Goal: Task Accomplishment & Management: Manage account settings

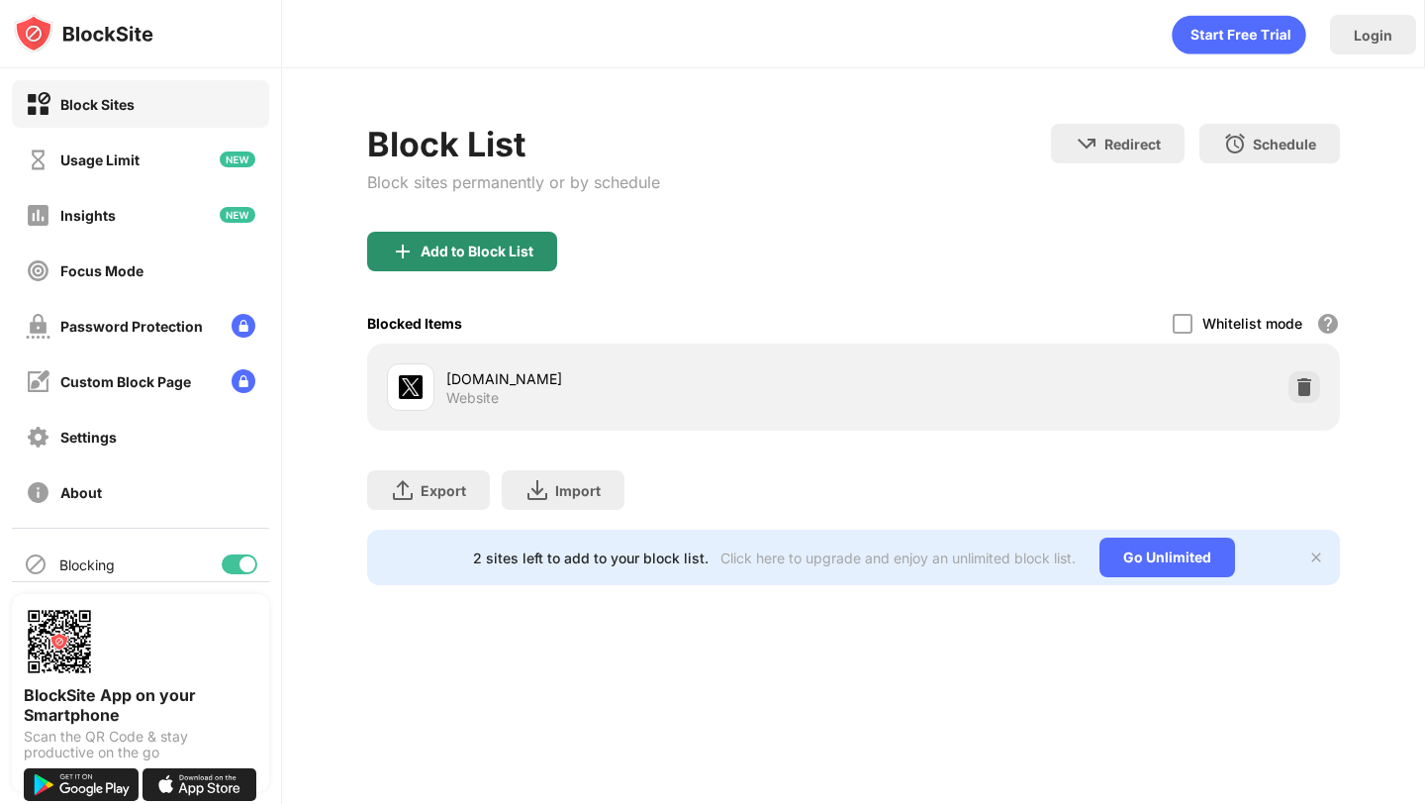
click at [486, 276] on div "Add to Block List" at bounding box center [853, 267] width 972 height 71
click at [486, 250] on div "Add to Block List" at bounding box center [477, 251] width 113 height 16
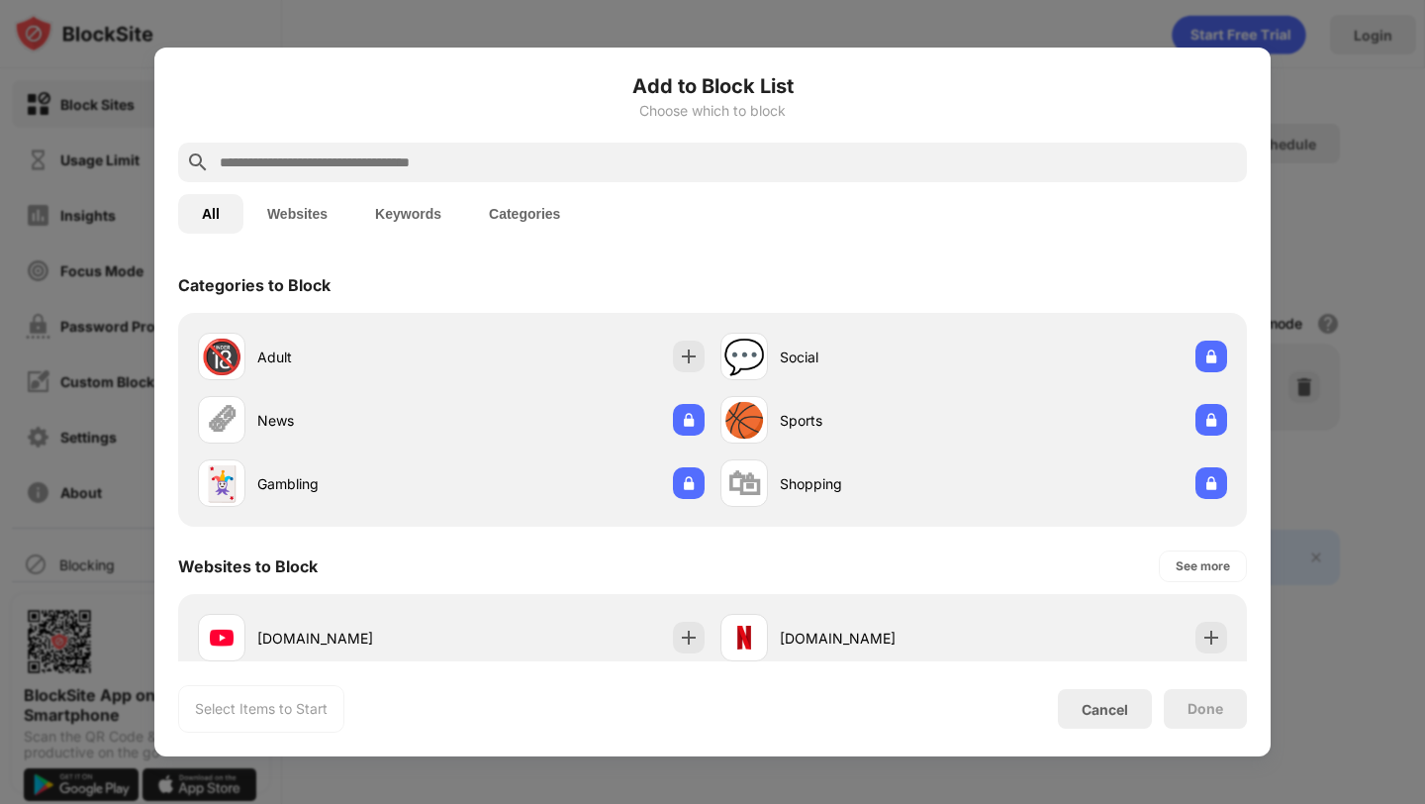
click at [465, 172] on input "text" at bounding box center [728, 162] width 1021 height 24
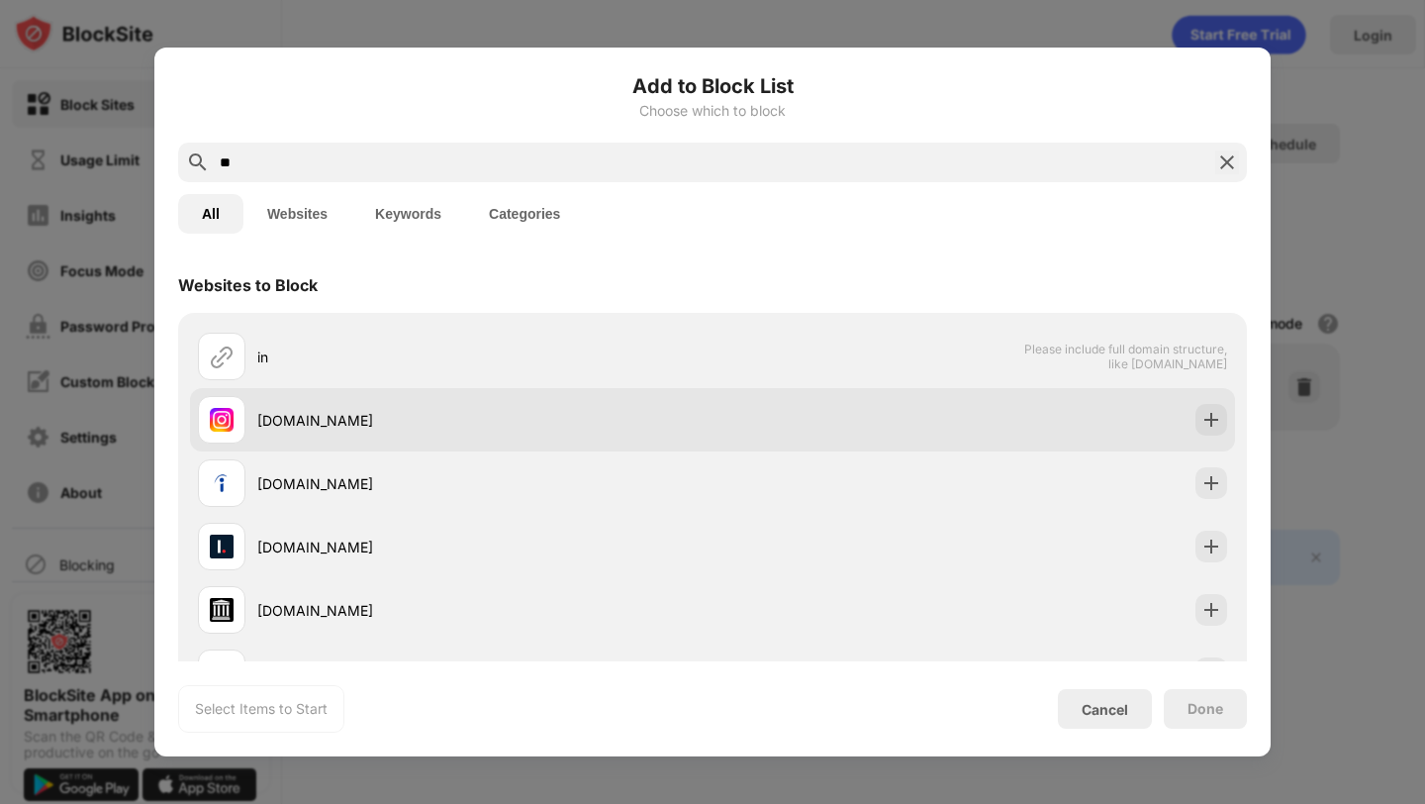
type input "**"
click at [362, 422] on div "[DOMAIN_NAME]" at bounding box center [484, 420] width 455 height 21
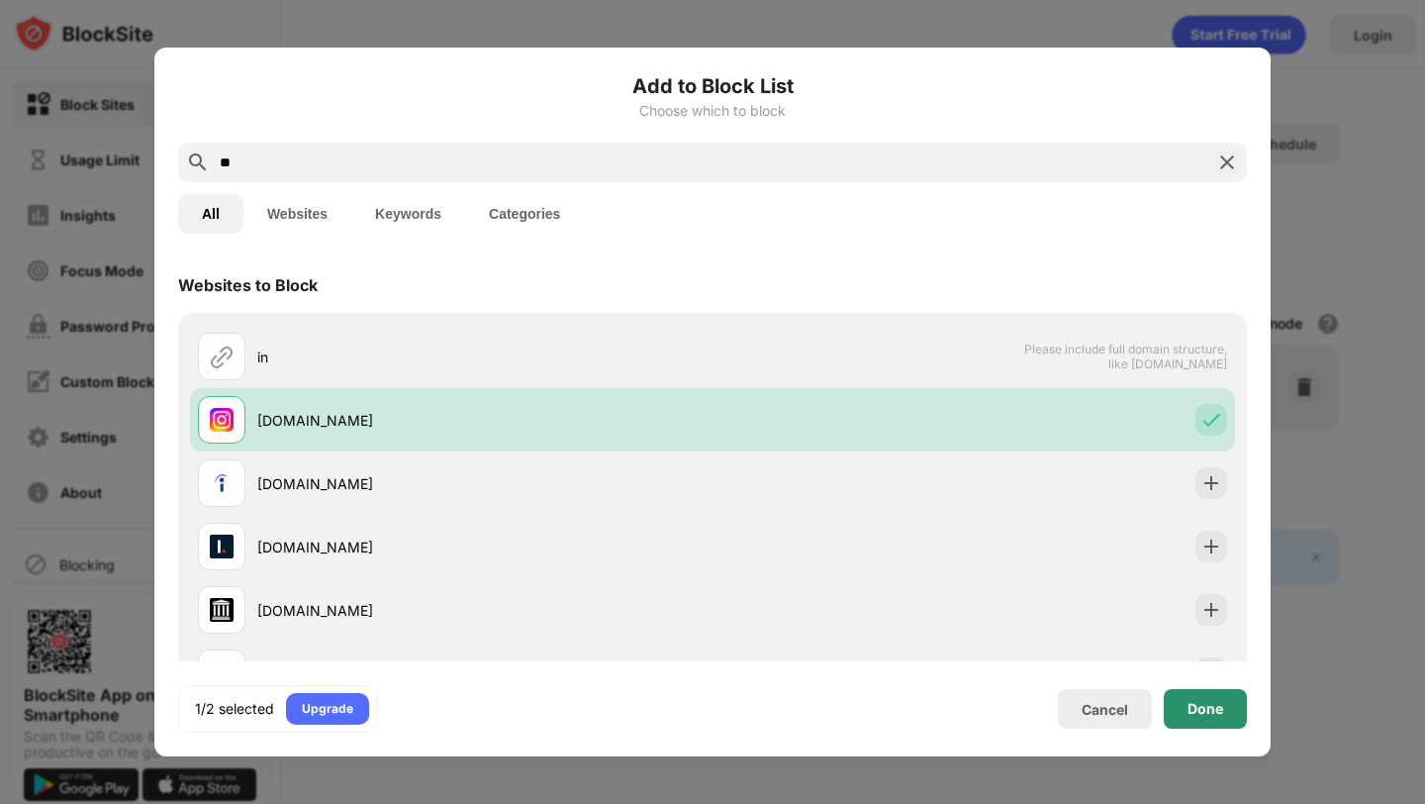
click at [1231, 713] on div "Done" at bounding box center [1205, 709] width 83 height 40
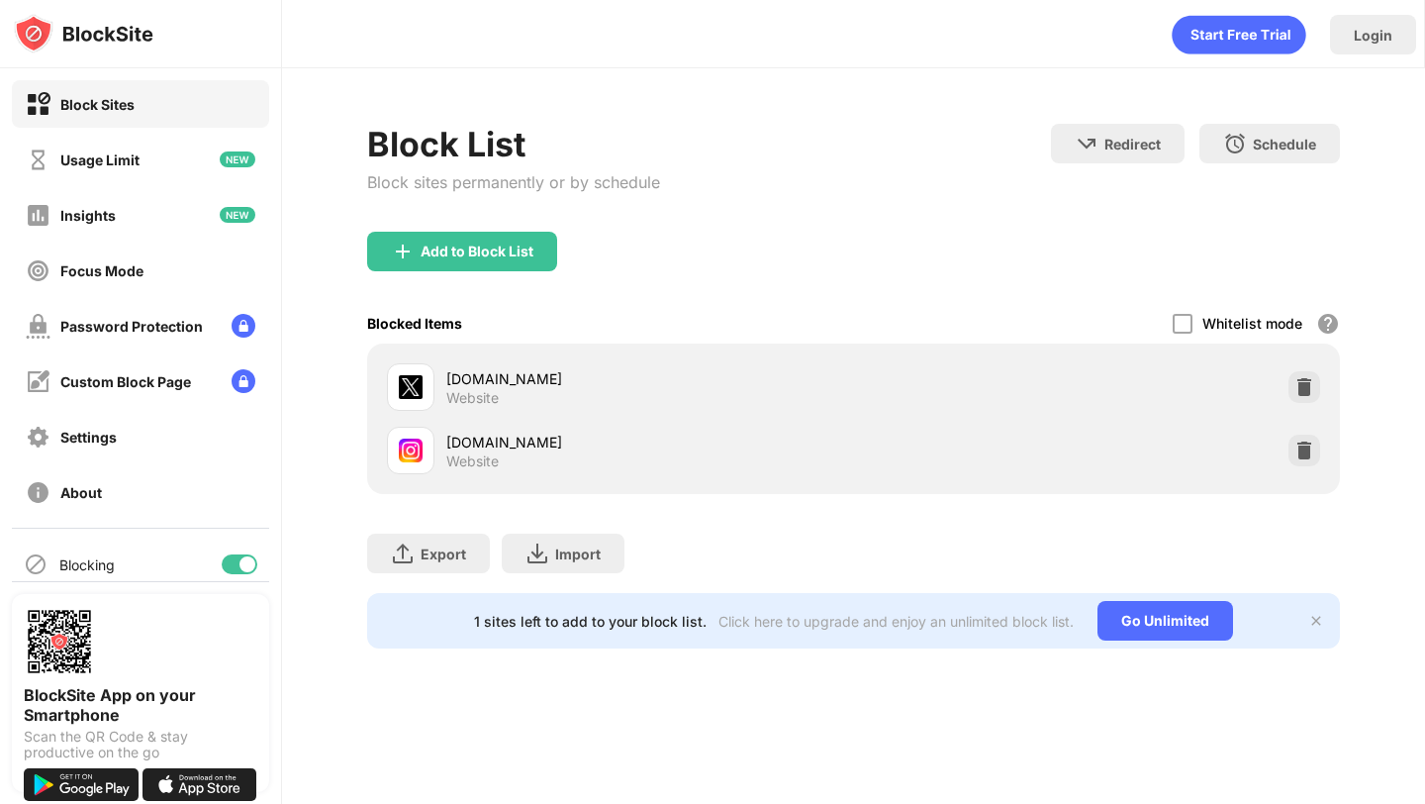
click at [482, 256] on div "Add to Block List" at bounding box center [477, 251] width 113 height 16
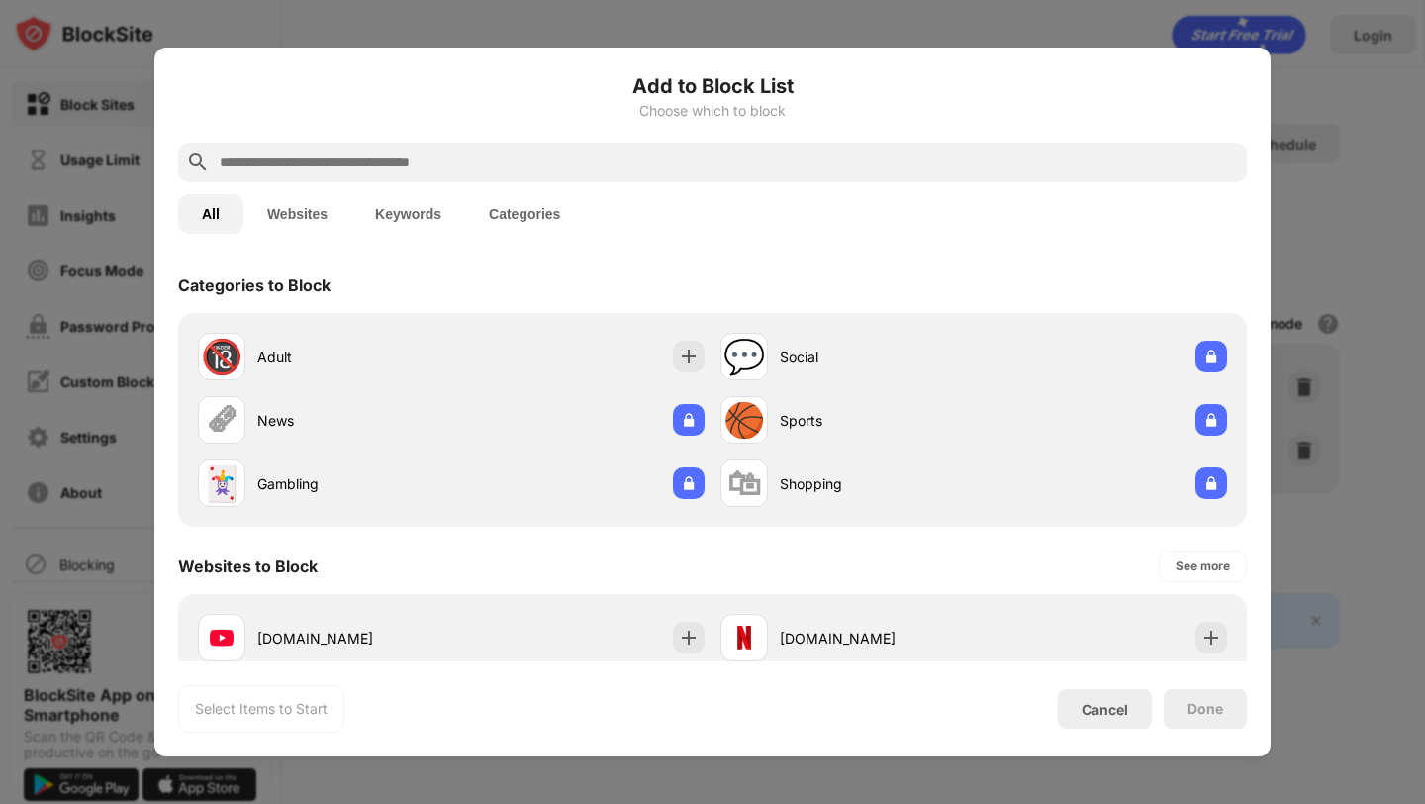
click at [449, 162] on input "text" at bounding box center [728, 162] width 1021 height 24
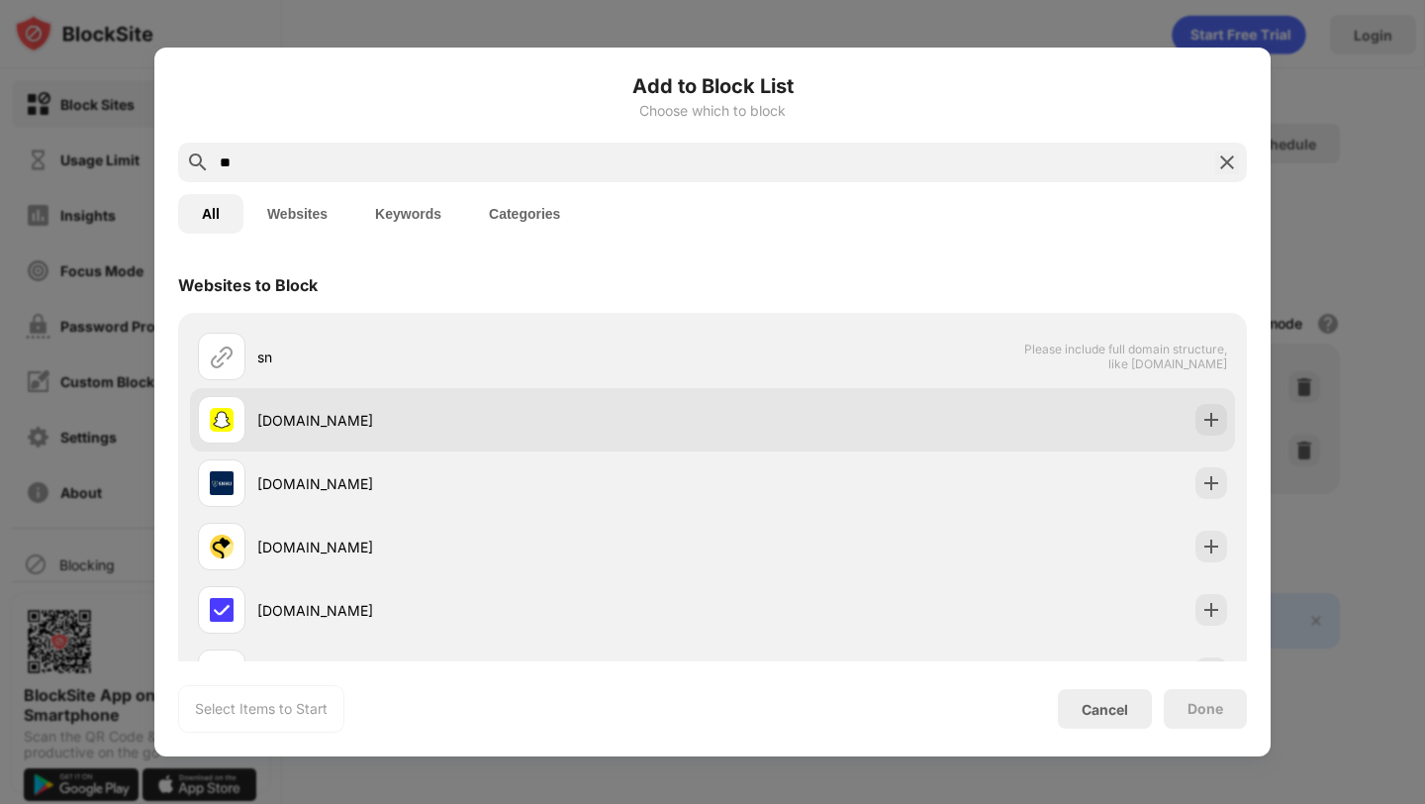
type input "**"
click at [456, 419] on div "[DOMAIN_NAME]" at bounding box center [484, 420] width 455 height 21
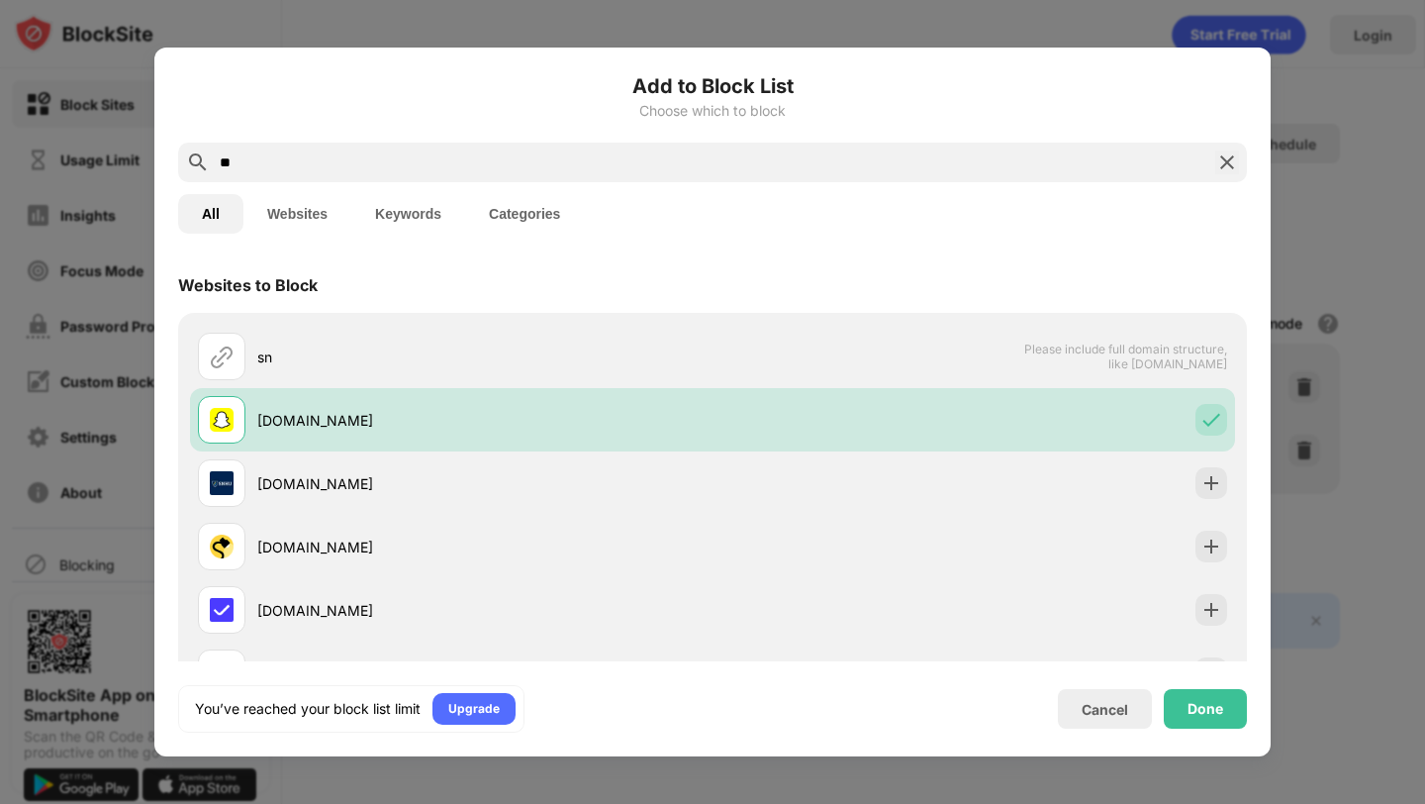
click at [1260, 684] on div "Add to Block List Choose which to block ** All Websites Keywords Categories Web…" at bounding box center [712, 402] width 1116 height 709
click at [1230, 699] on div "Done" at bounding box center [1205, 709] width 83 height 40
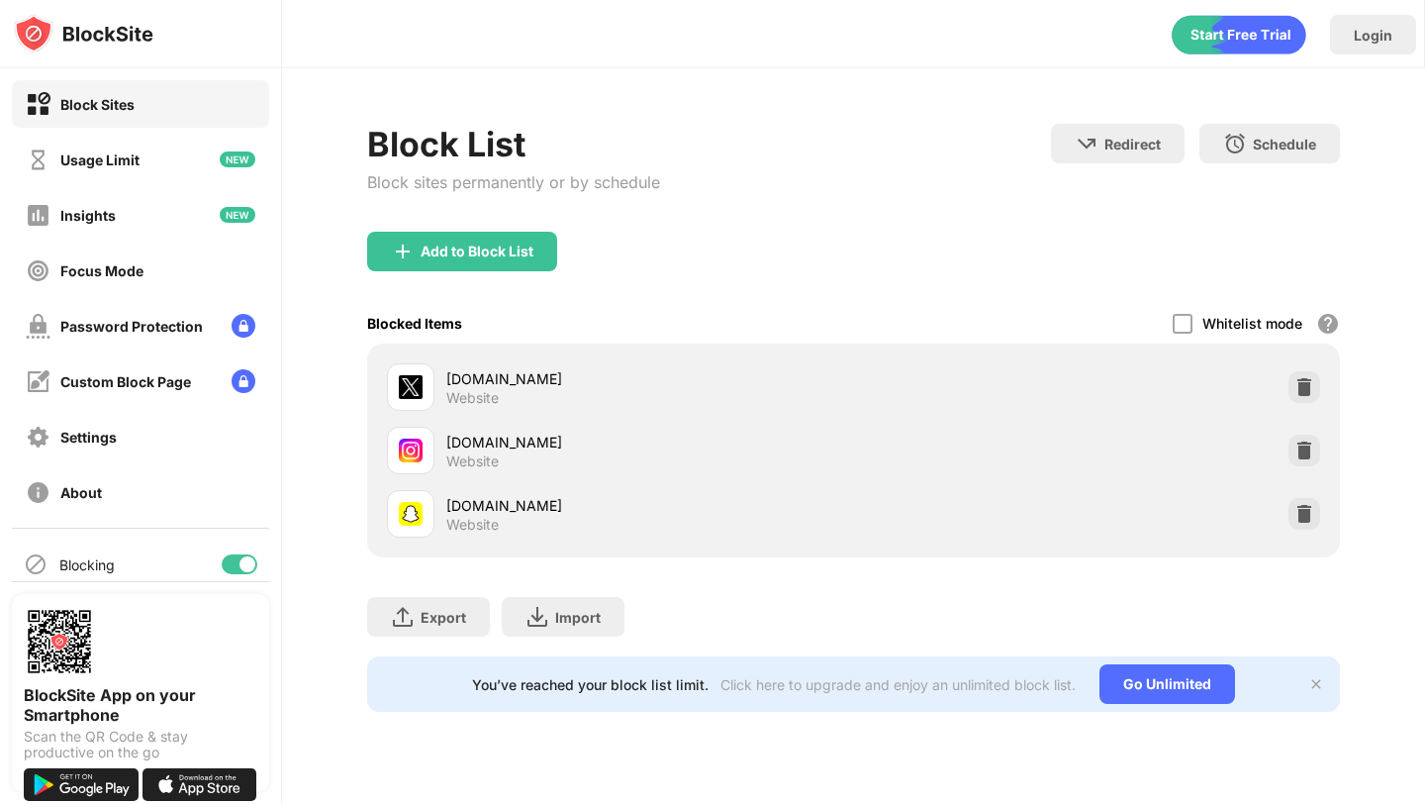
click at [1316, 383] on div at bounding box center [1304, 387] width 32 height 32
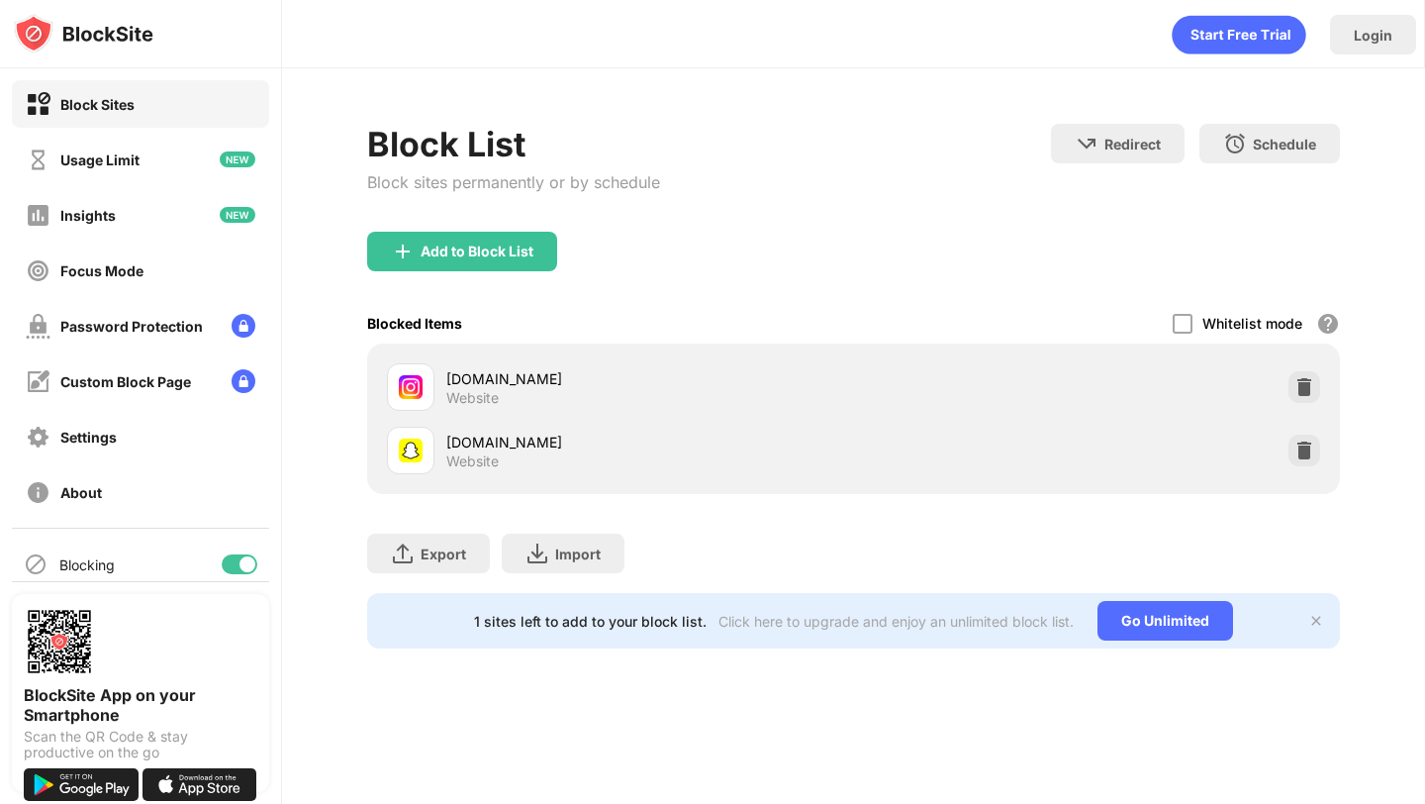
click at [500, 272] on div "Add to Block List" at bounding box center [853, 267] width 972 height 71
click at [494, 247] on div "Add to Block List" at bounding box center [477, 251] width 113 height 16
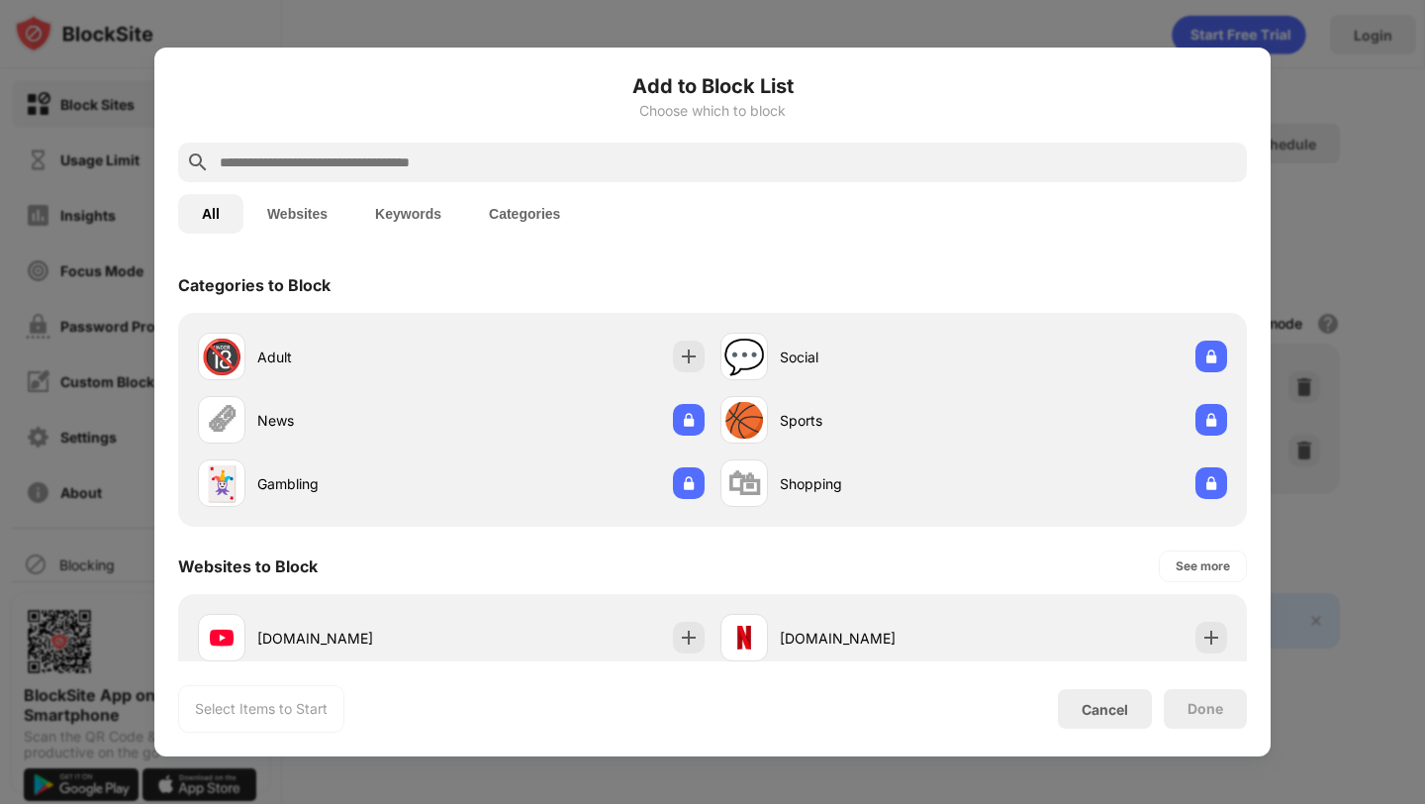
click at [476, 161] on input "text" at bounding box center [728, 162] width 1021 height 24
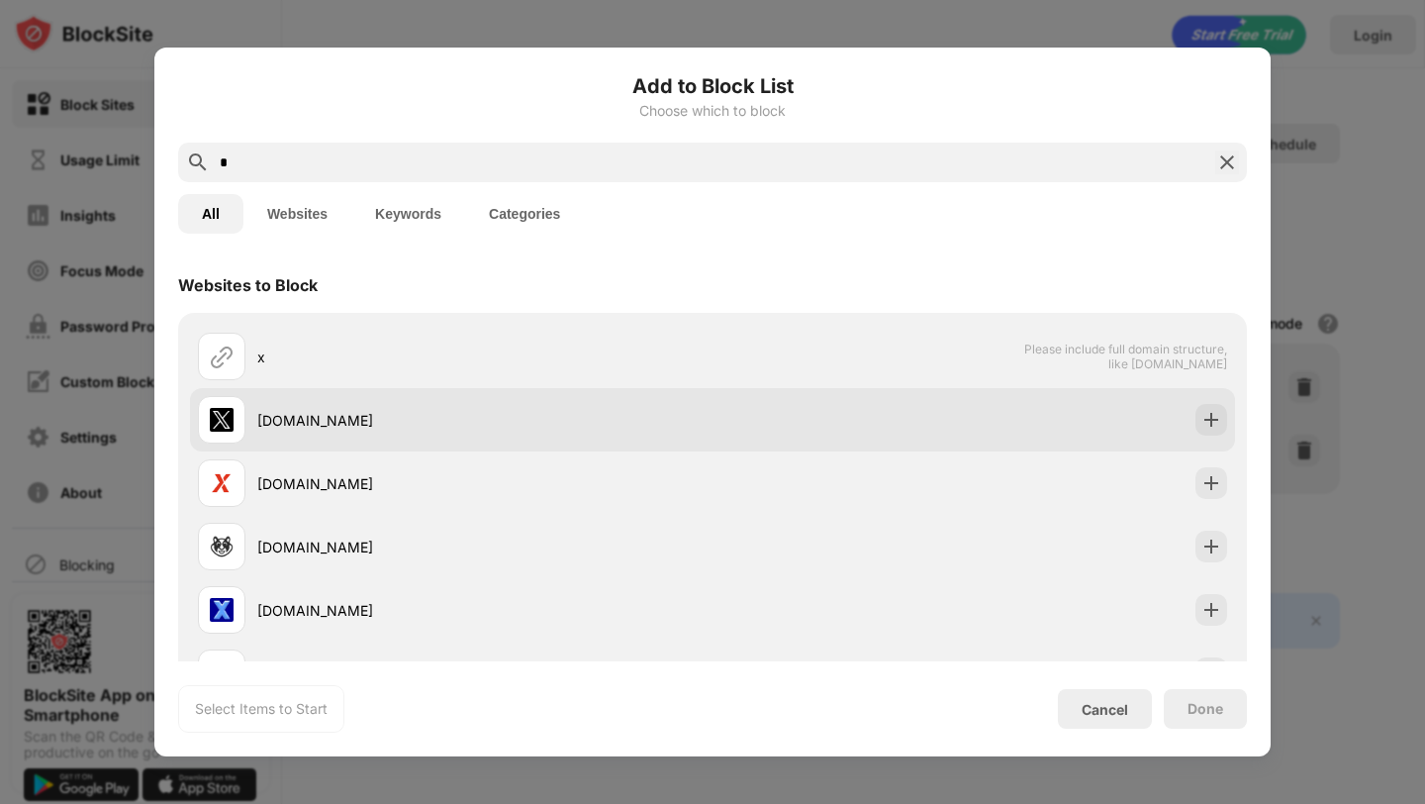
type input "*"
click at [721, 439] on div "[DOMAIN_NAME]" at bounding box center [712, 419] width 1045 height 63
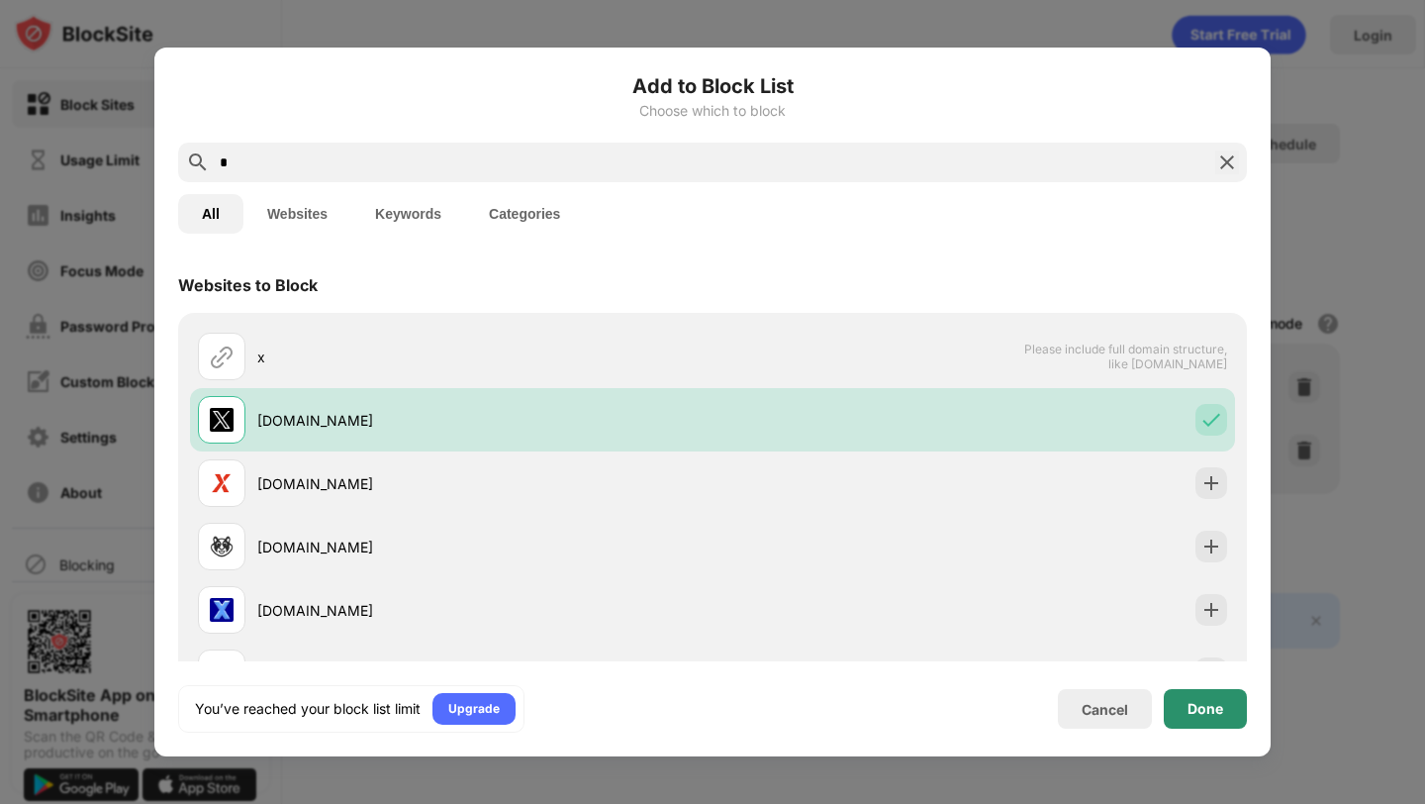
click at [1217, 713] on div "Done" at bounding box center [1206, 709] width 36 height 16
